Goal: Task Accomplishment & Management: Complete application form

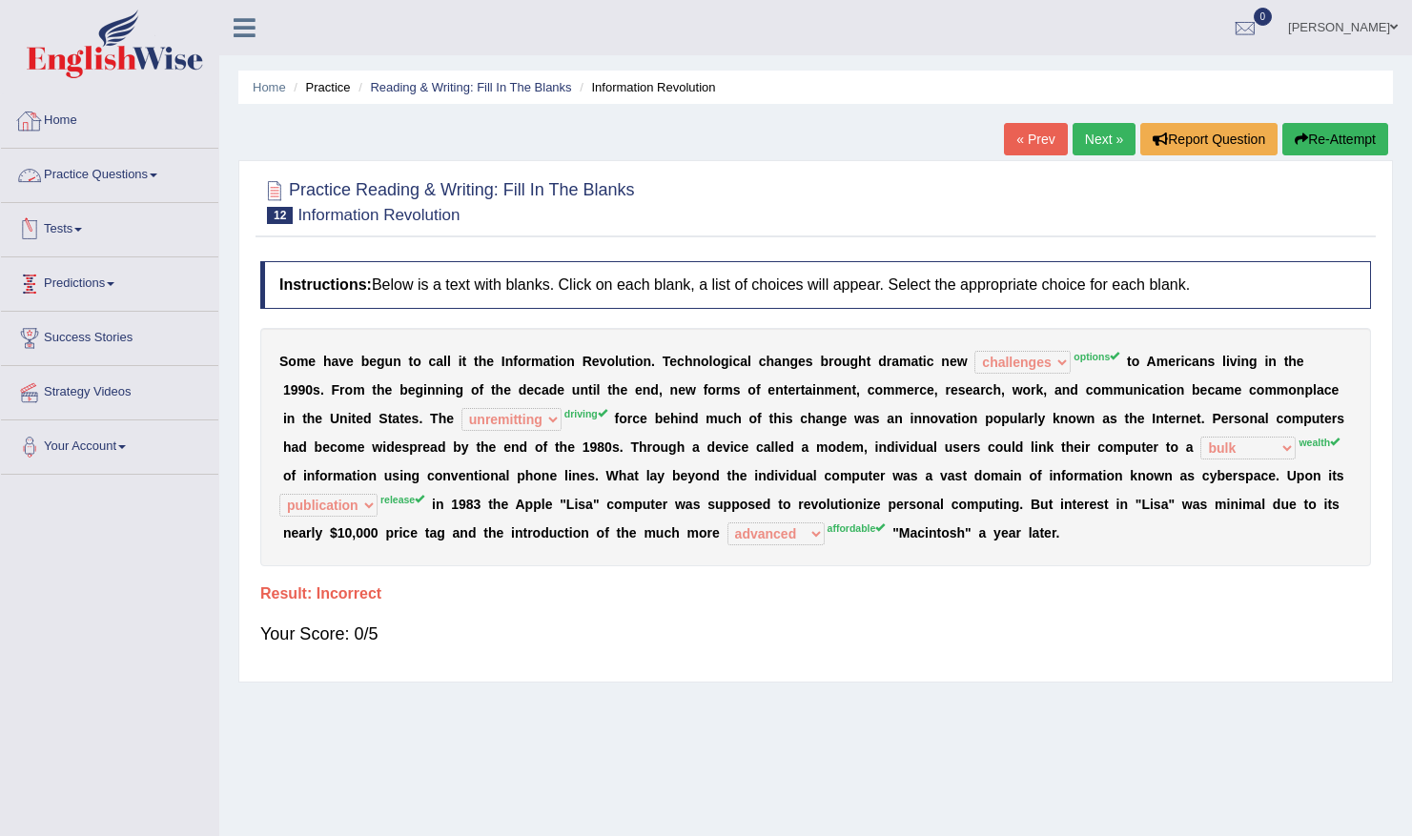
select select "challenges"
select select "unremitting"
select select "bulk"
select select "publication"
select select "advanced"
